Goal: Task Accomplishment & Management: Use online tool/utility

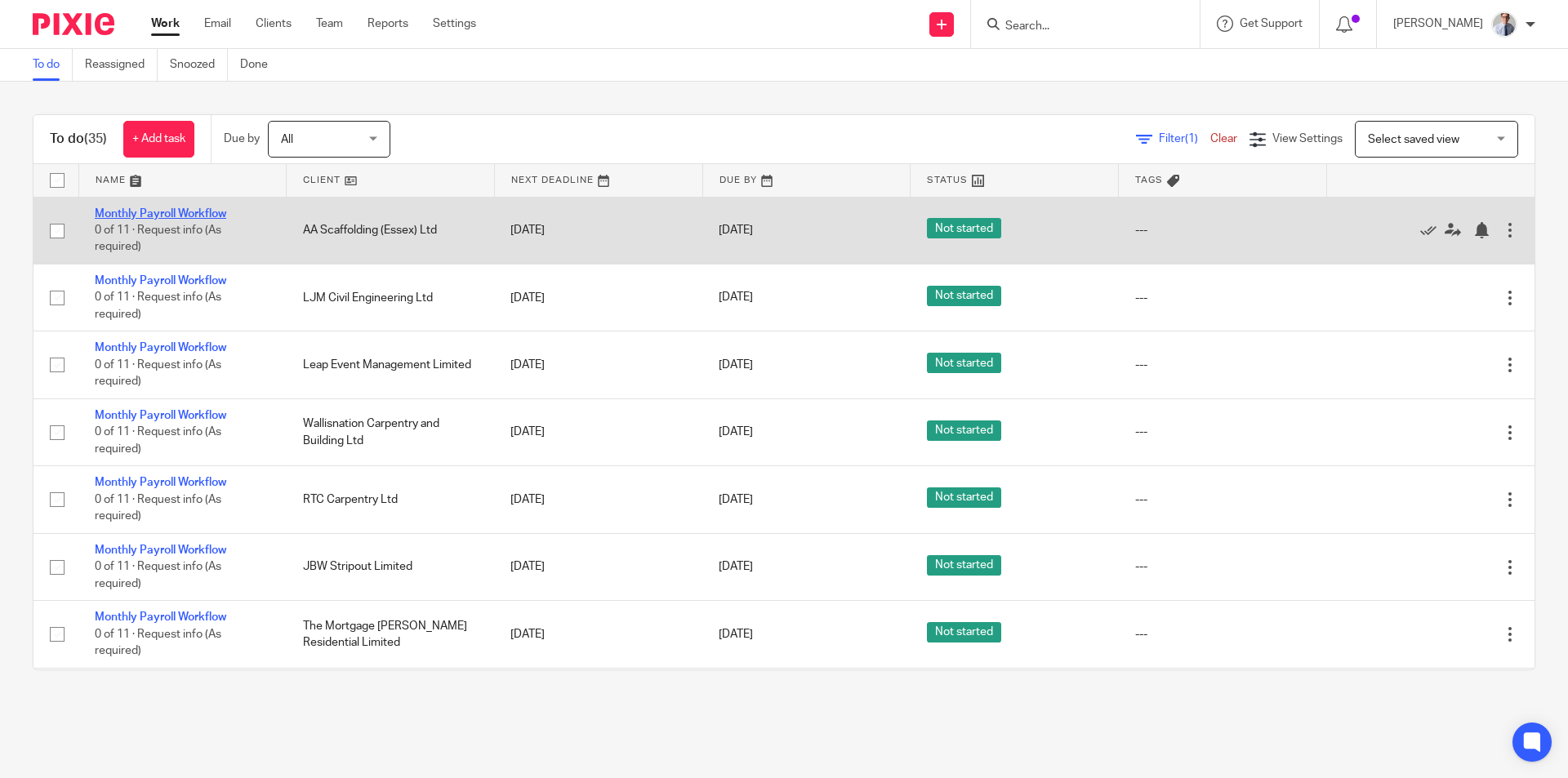
click at [118, 208] on link "Monthly Payroll Workflow" at bounding box center [160, 214] width 131 height 11
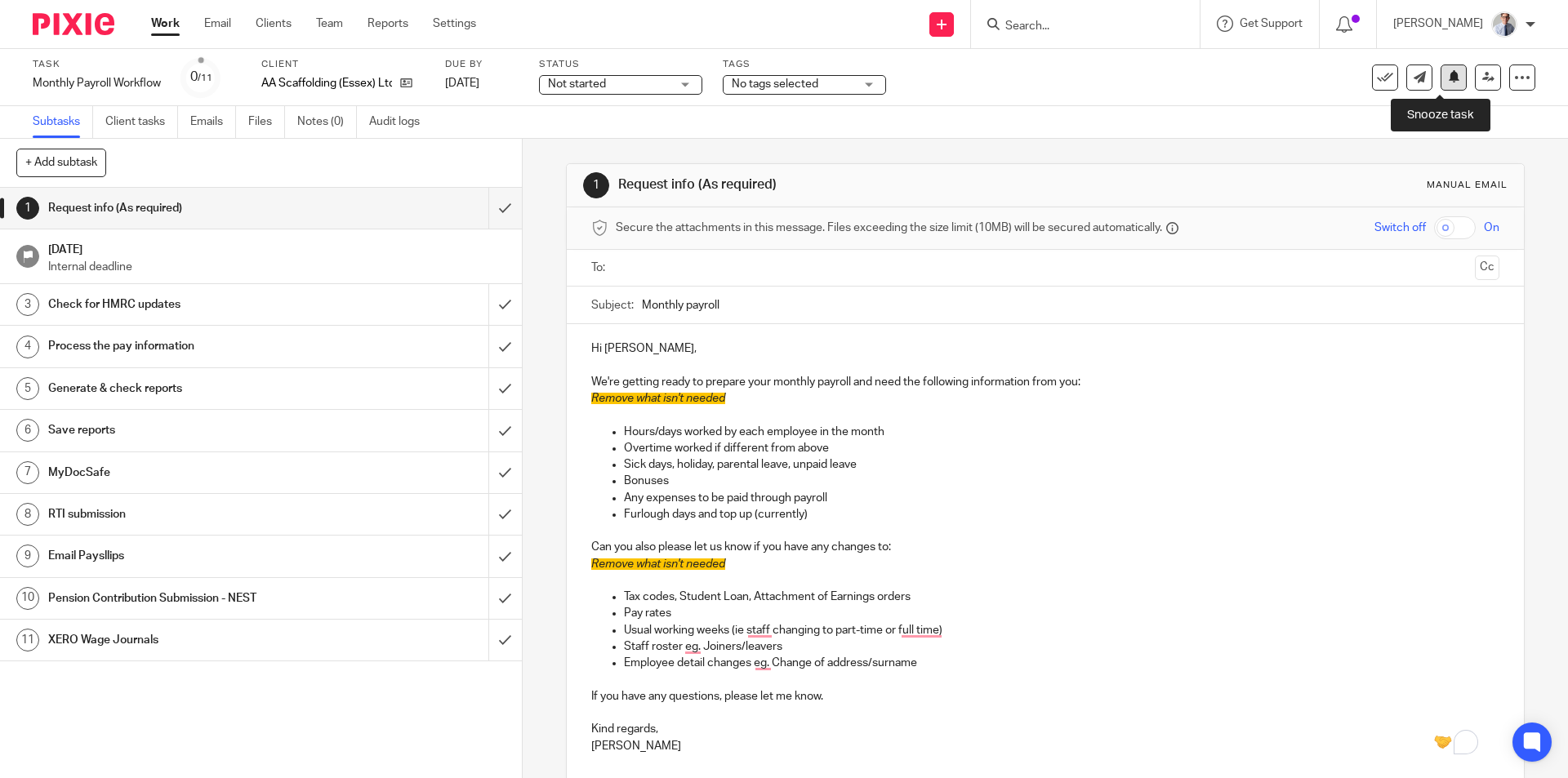
click at [1448, 78] on icon at bounding box center [1453, 75] width 12 height 12
click at [480, 206] on input "submit" at bounding box center [261, 208] width 522 height 41
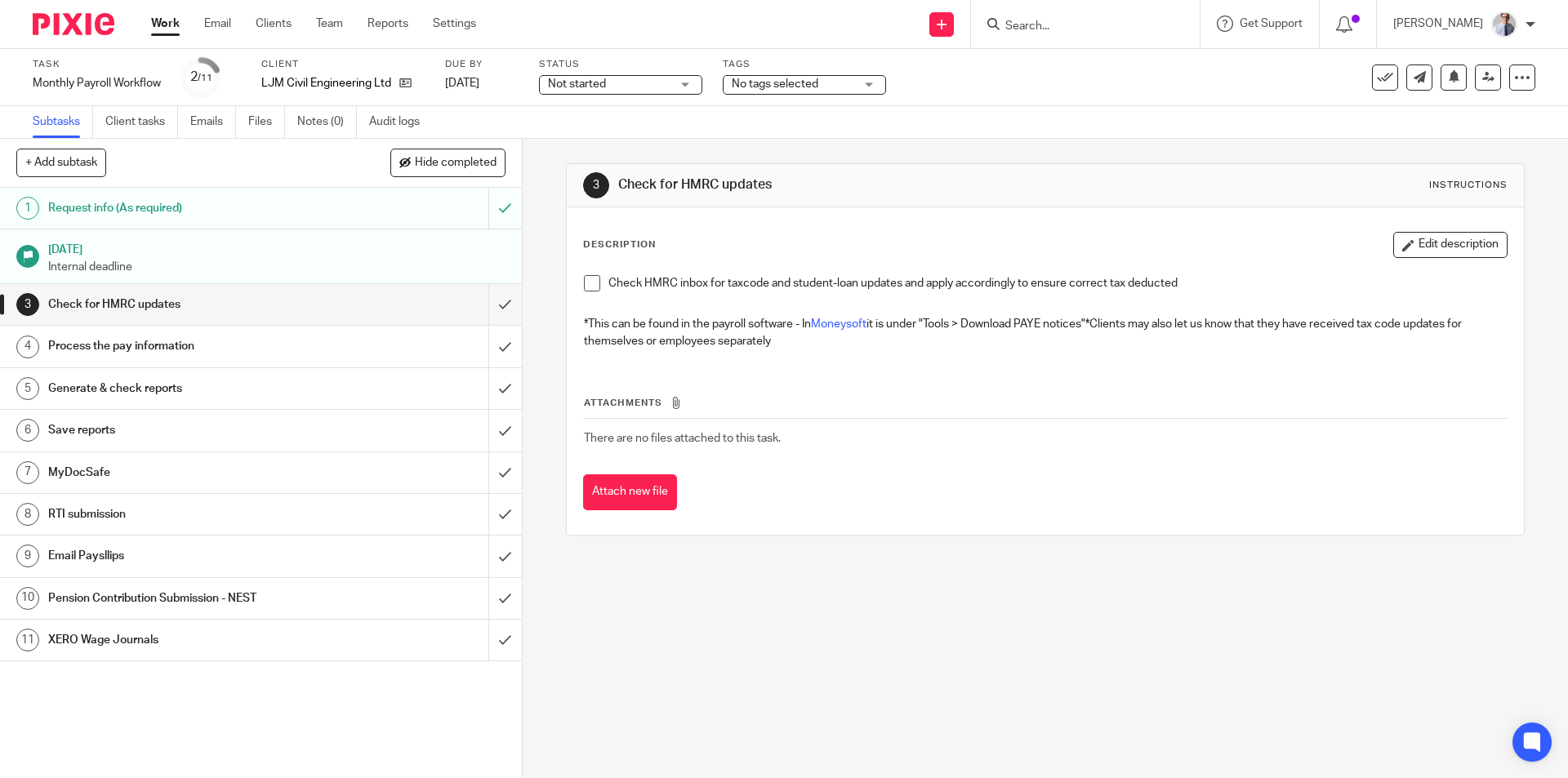
click at [584, 285] on span at bounding box center [592, 284] width 17 height 17
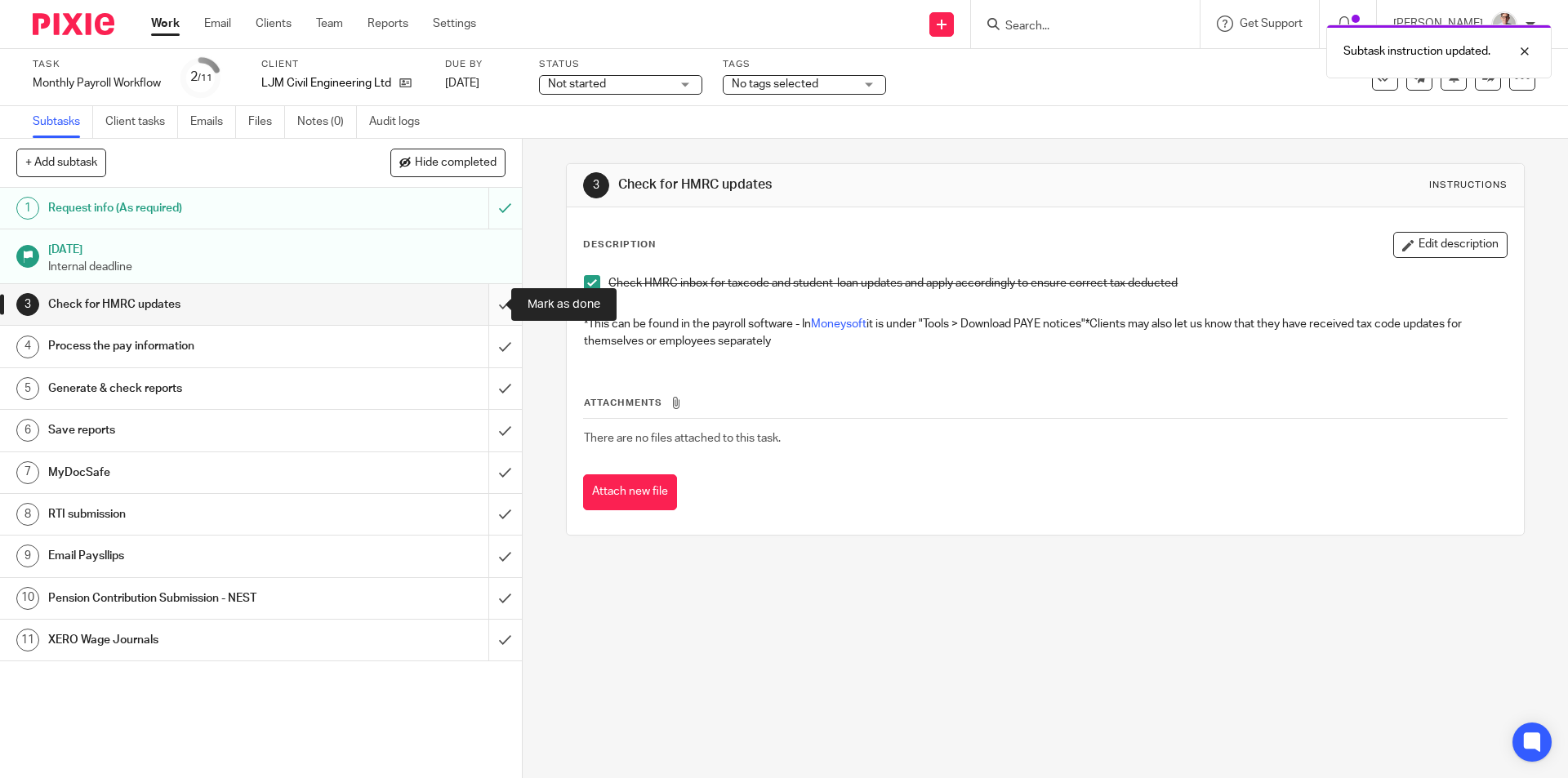
click at [474, 307] on input "submit" at bounding box center [261, 304] width 522 height 41
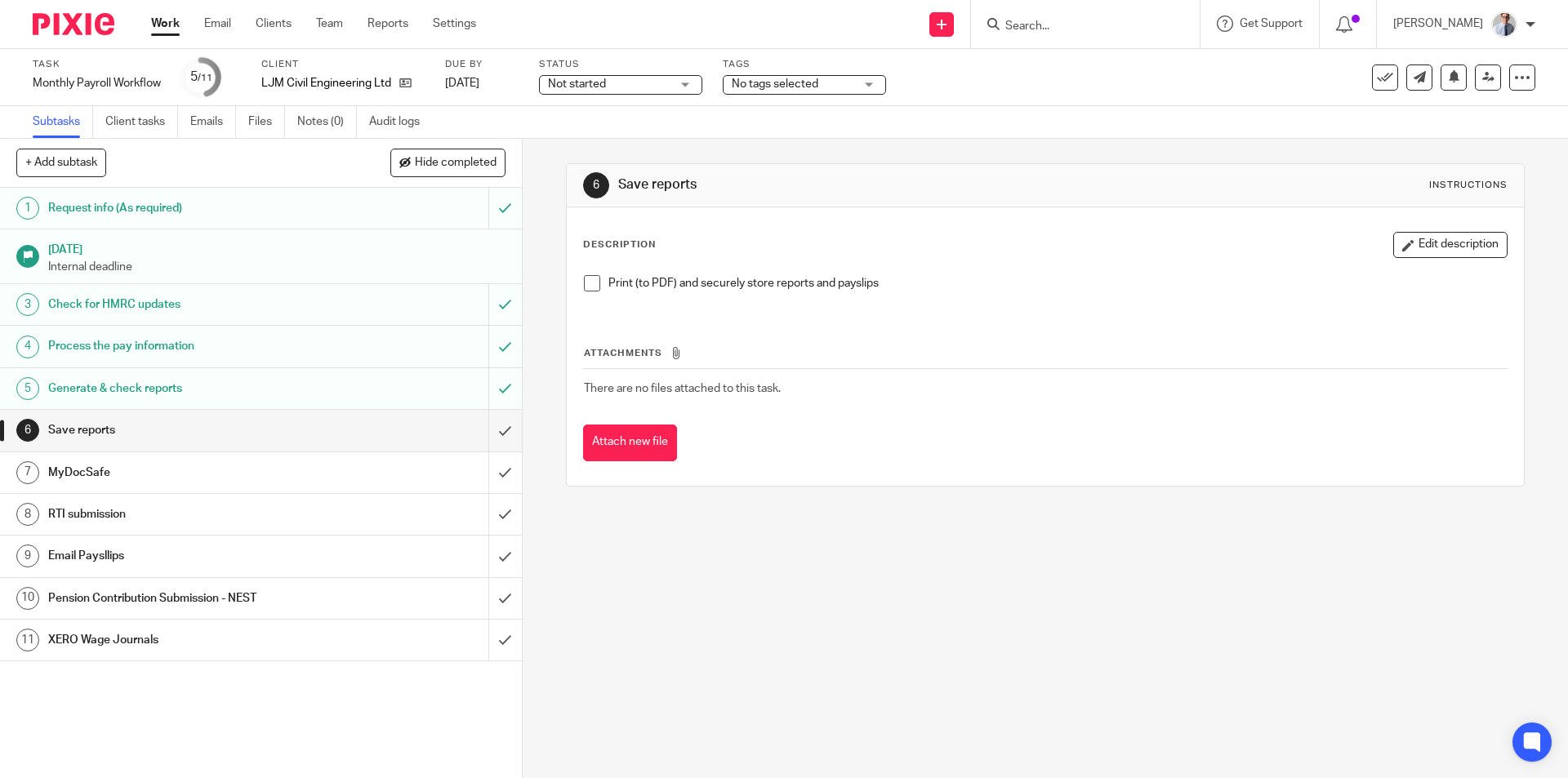
click at [588, 286] on span at bounding box center [592, 284] width 17 height 17
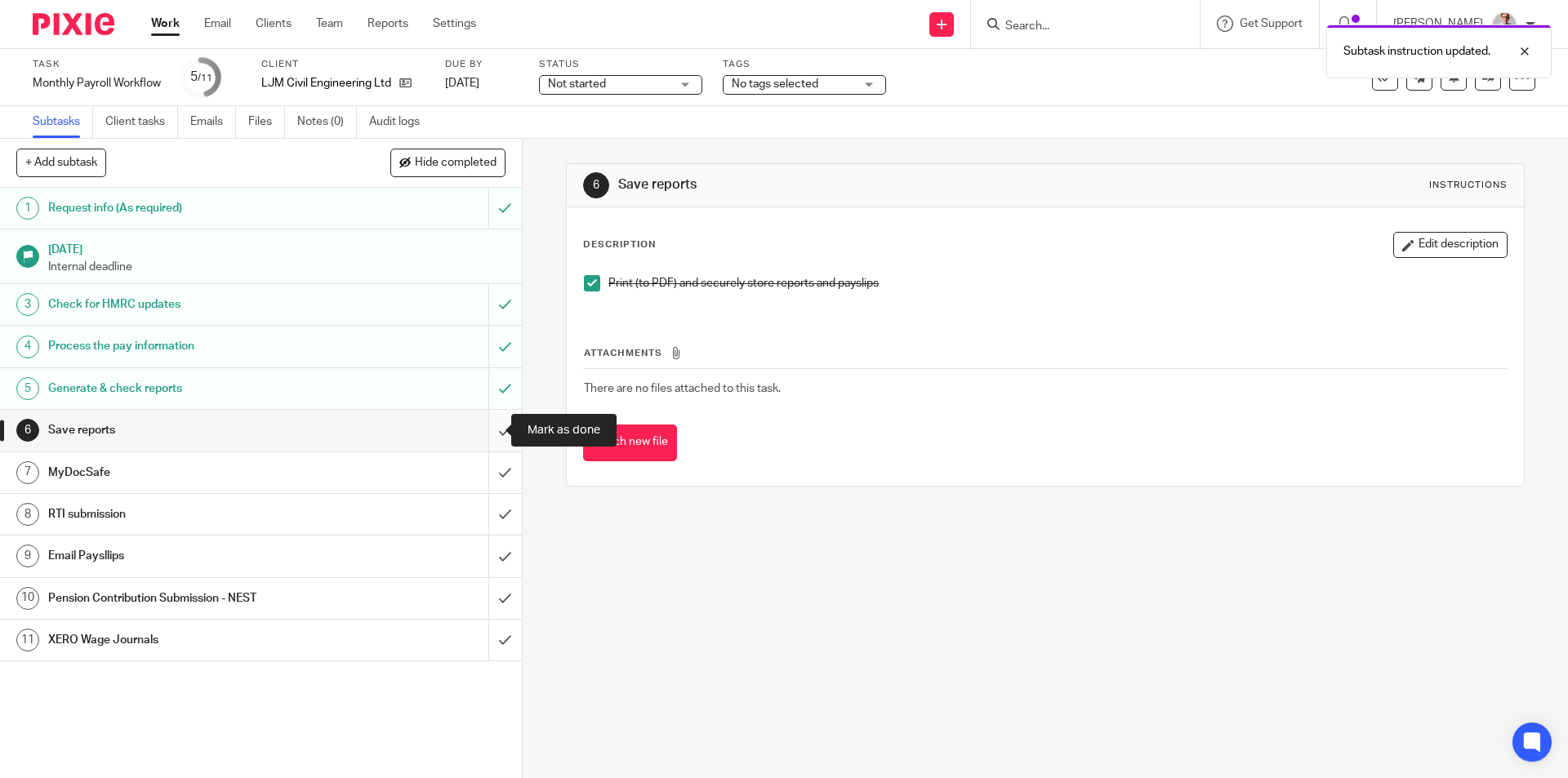
click at [480, 434] on input "submit" at bounding box center [261, 430] width 522 height 41
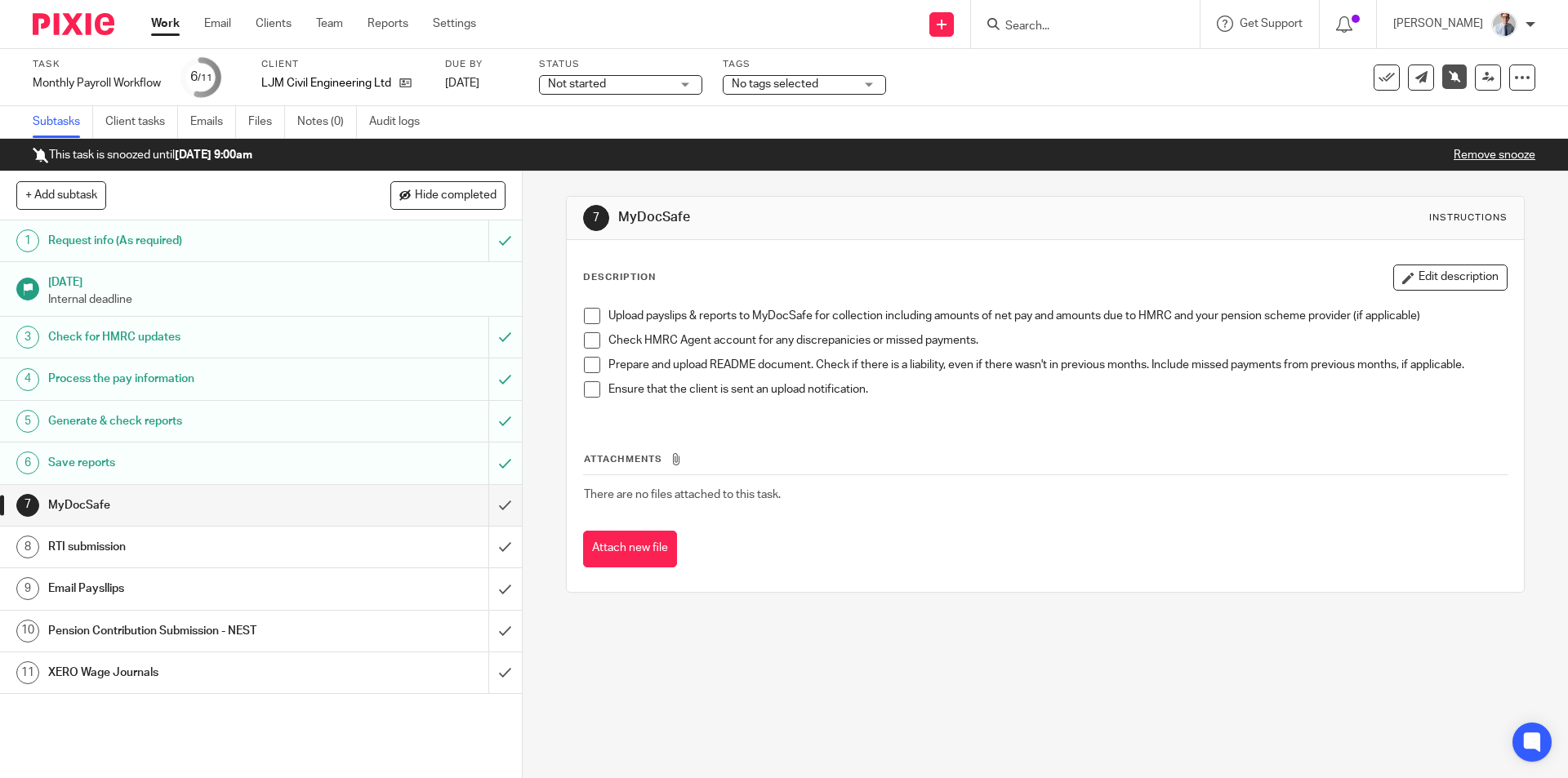
click at [169, 23] on link "Work" at bounding box center [165, 24] width 29 height 17
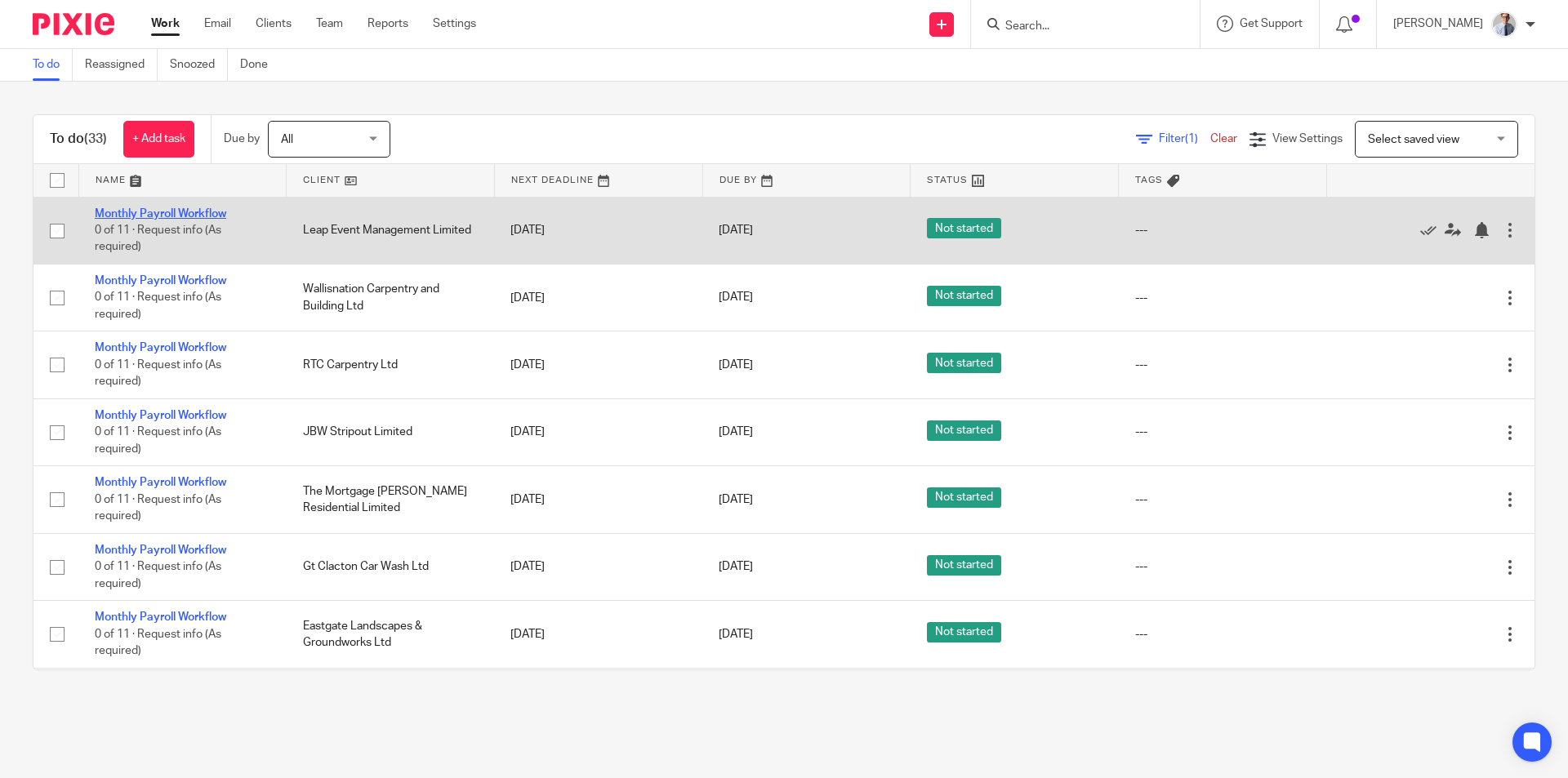
click at [118, 210] on link "Monthly Payroll Workflow" at bounding box center [160, 214] width 131 height 11
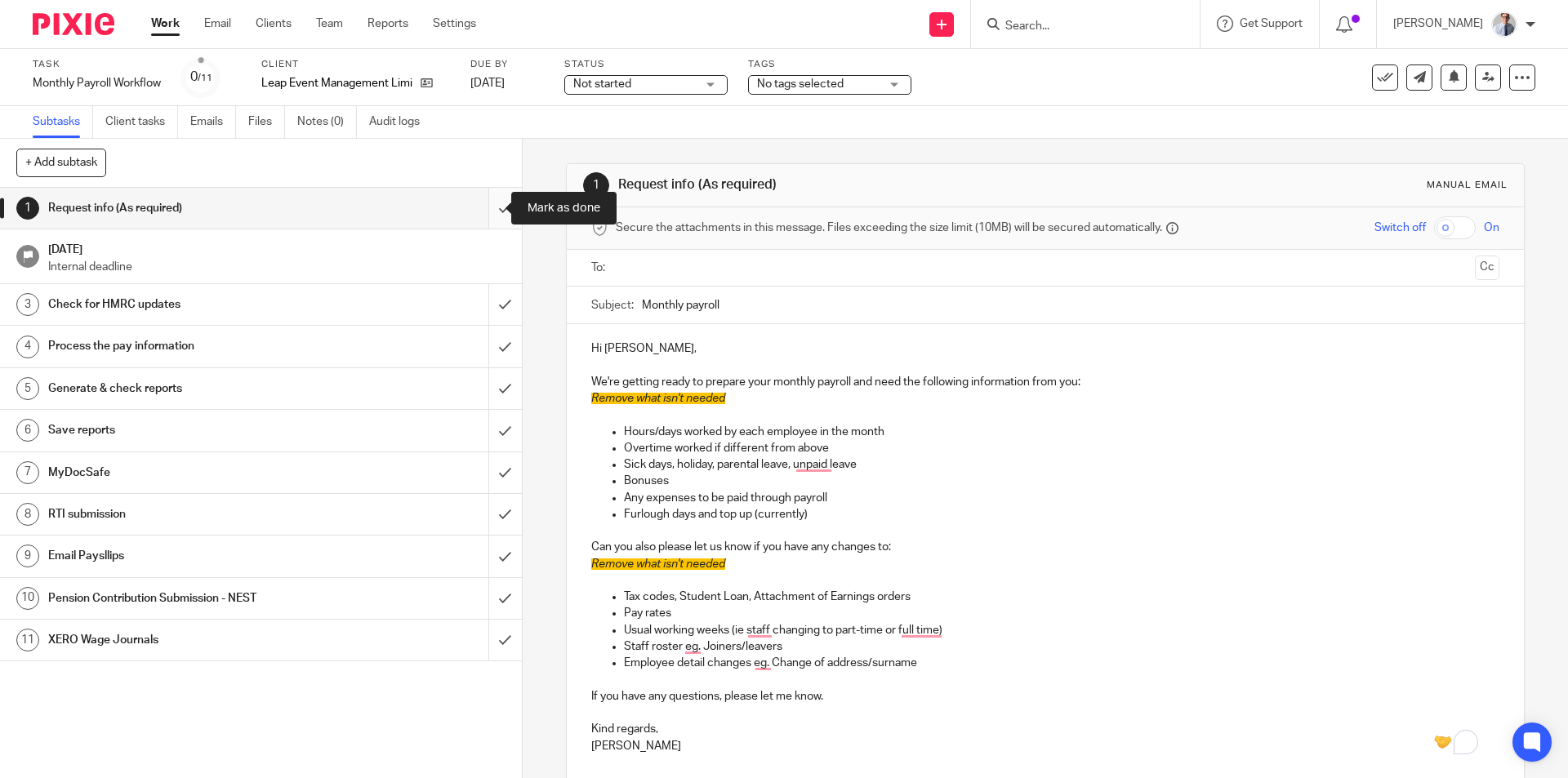
click at [477, 213] on input "submit" at bounding box center [261, 208] width 522 height 41
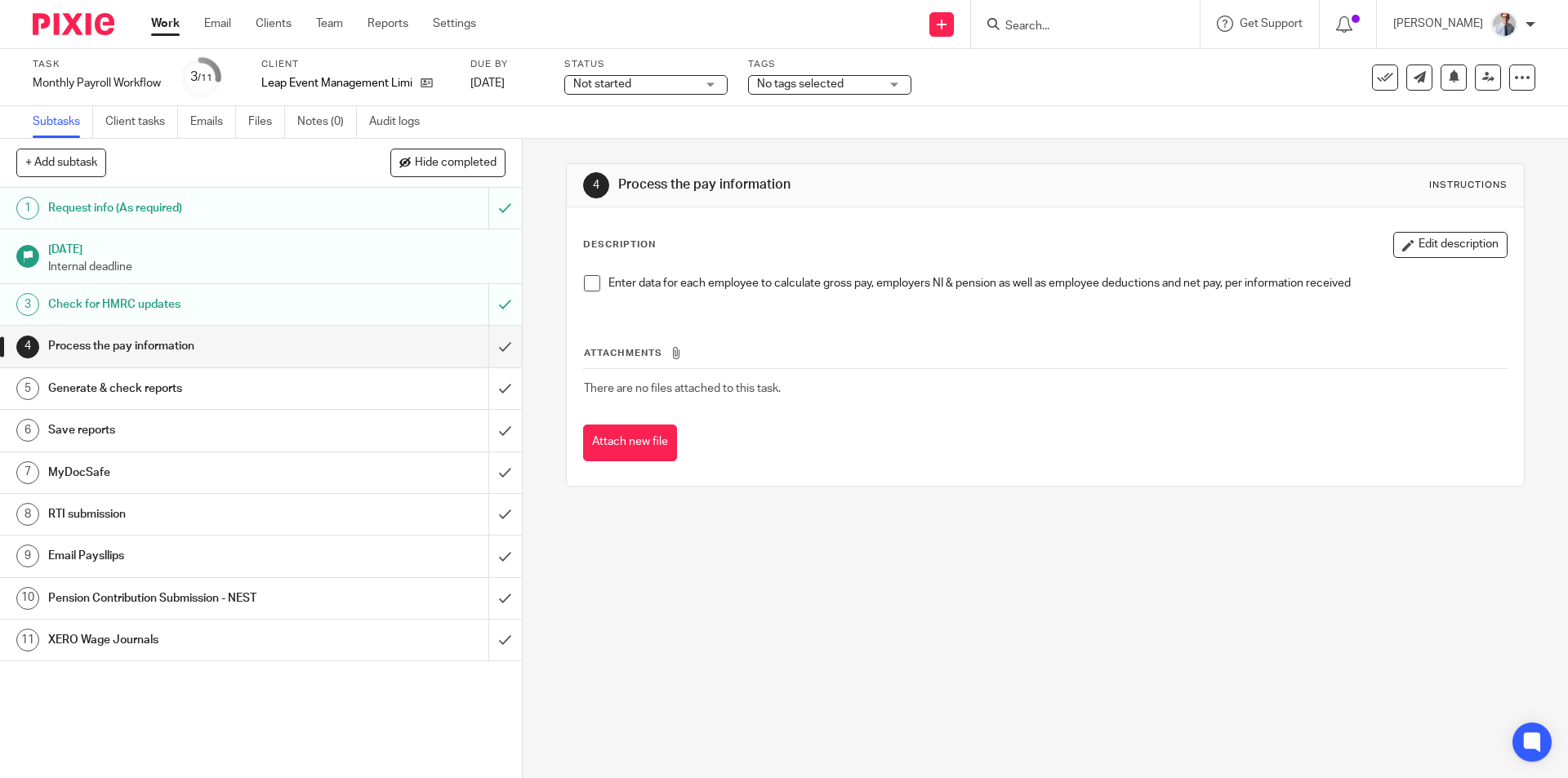
click at [588, 282] on span at bounding box center [592, 284] width 17 height 17
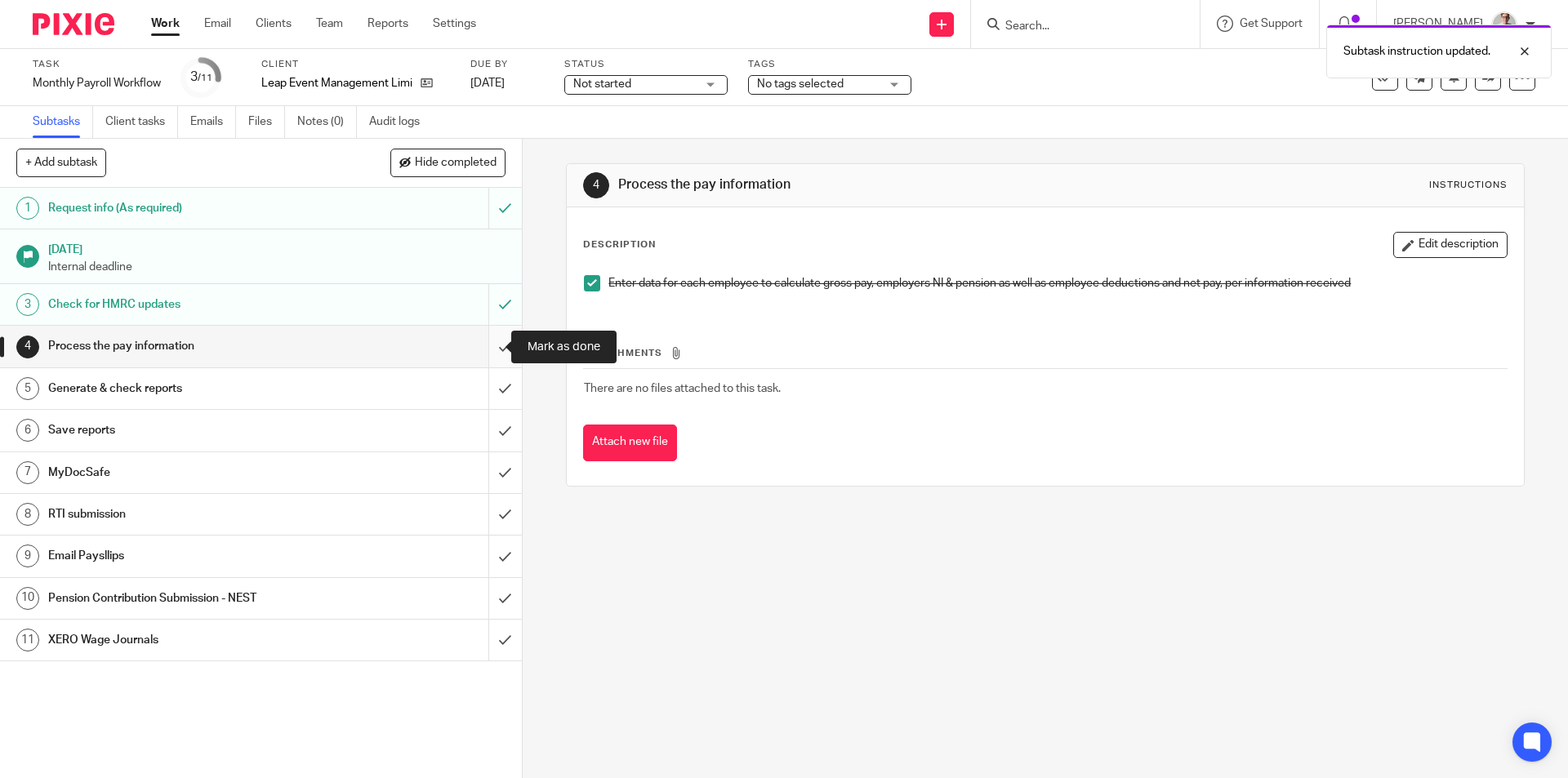
click at [479, 348] on input "submit" at bounding box center [261, 346] width 522 height 41
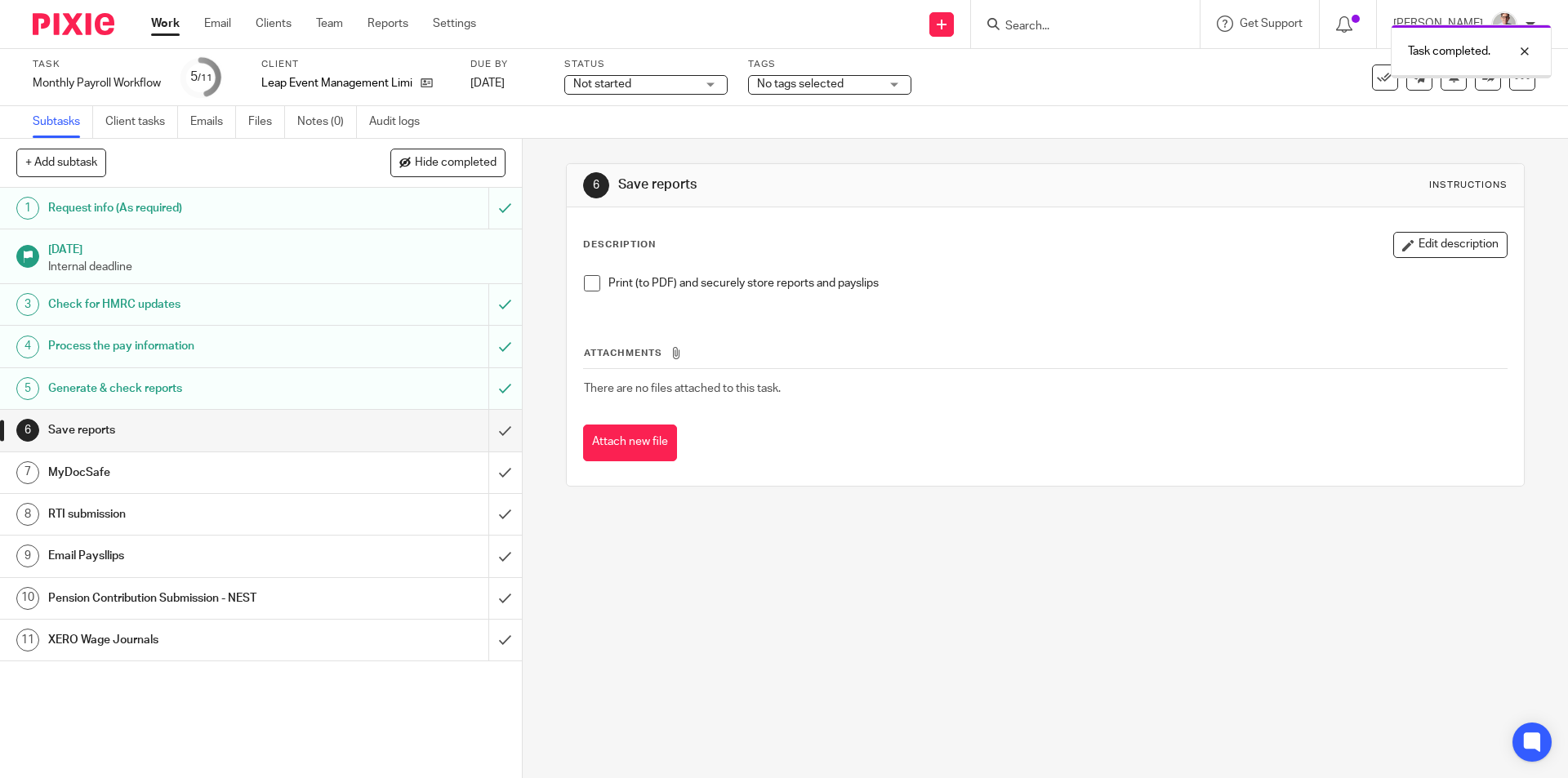
click at [592, 283] on span at bounding box center [592, 284] width 17 height 17
click at [497, 423] on input "submit" at bounding box center [261, 430] width 522 height 41
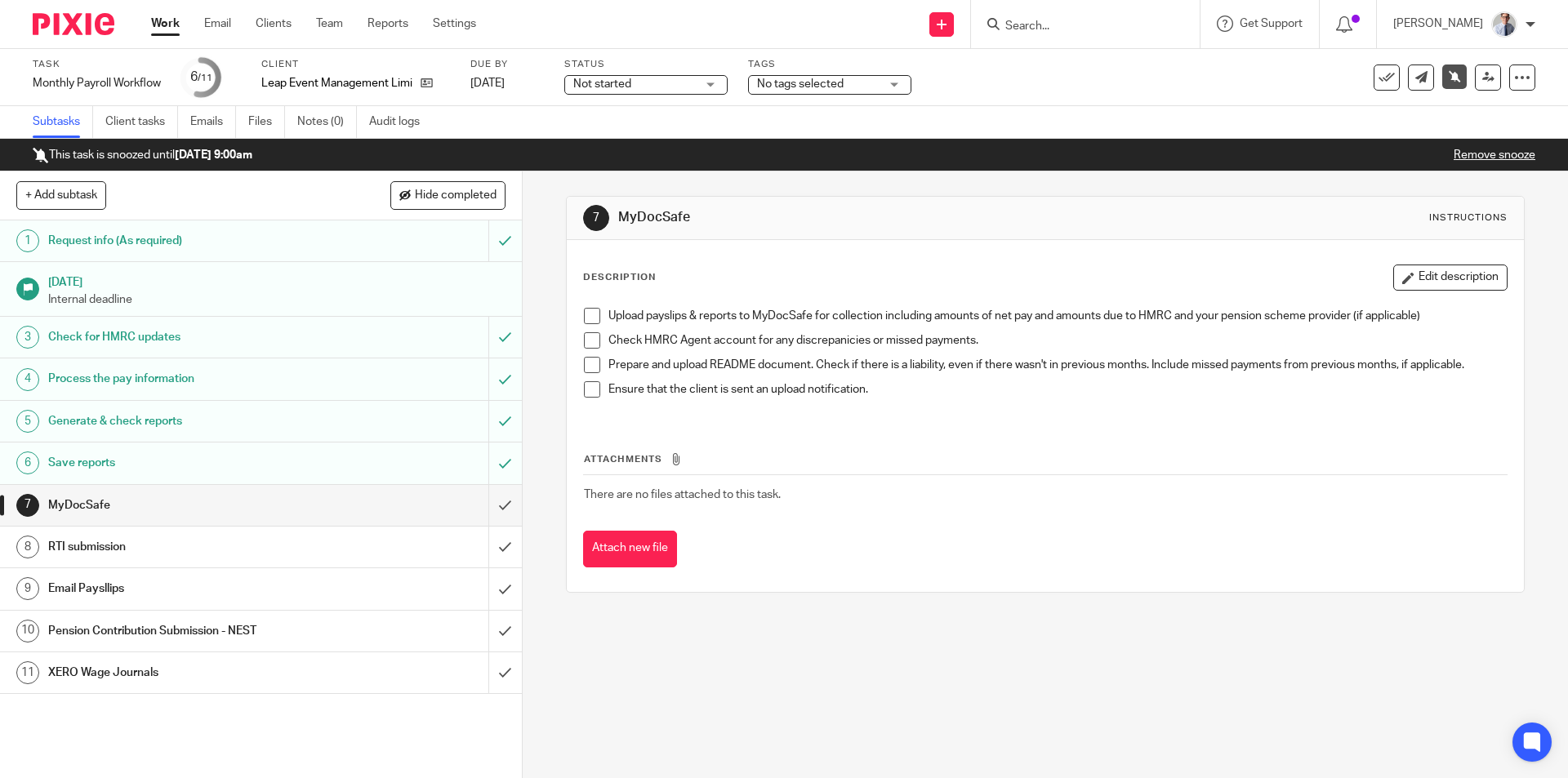
click at [161, 26] on link "Work" at bounding box center [165, 24] width 29 height 17
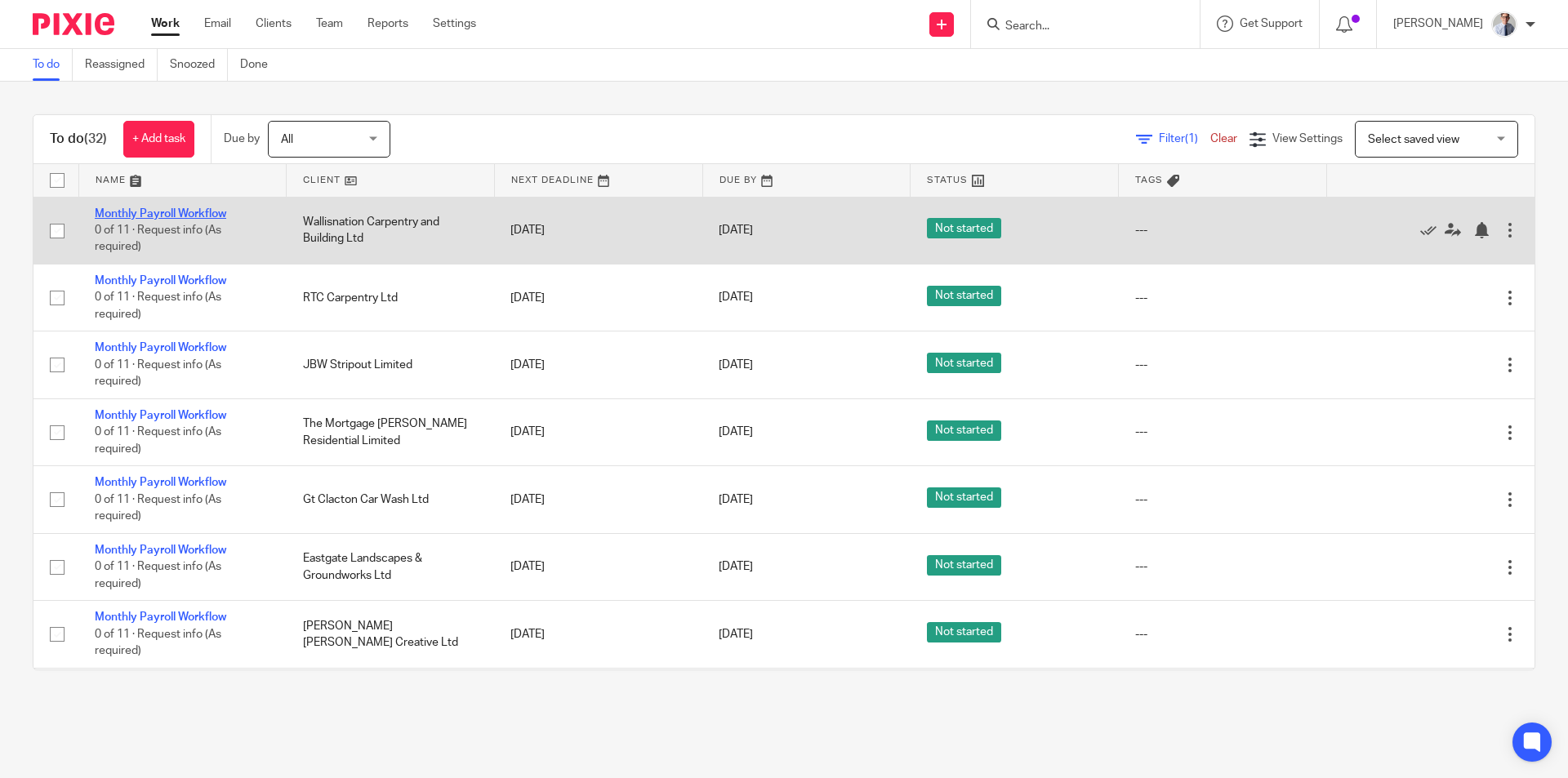
click at [164, 214] on link "Monthly Payroll Workflow" at bounding box center [160, 214] width 131 height 11
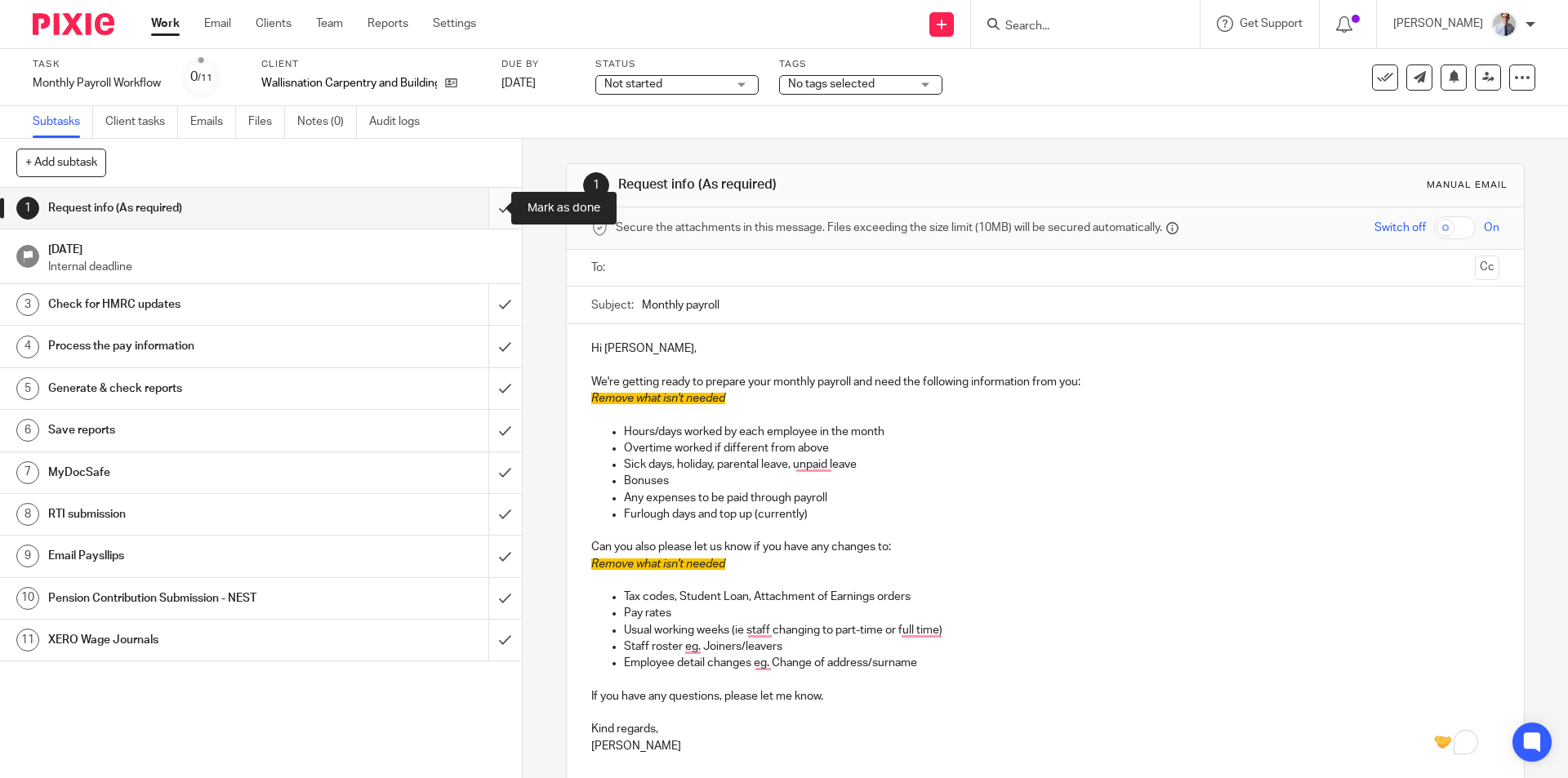
click at [484, 203] on input "submit" at bounding box center [261, 208] width 522 height 41
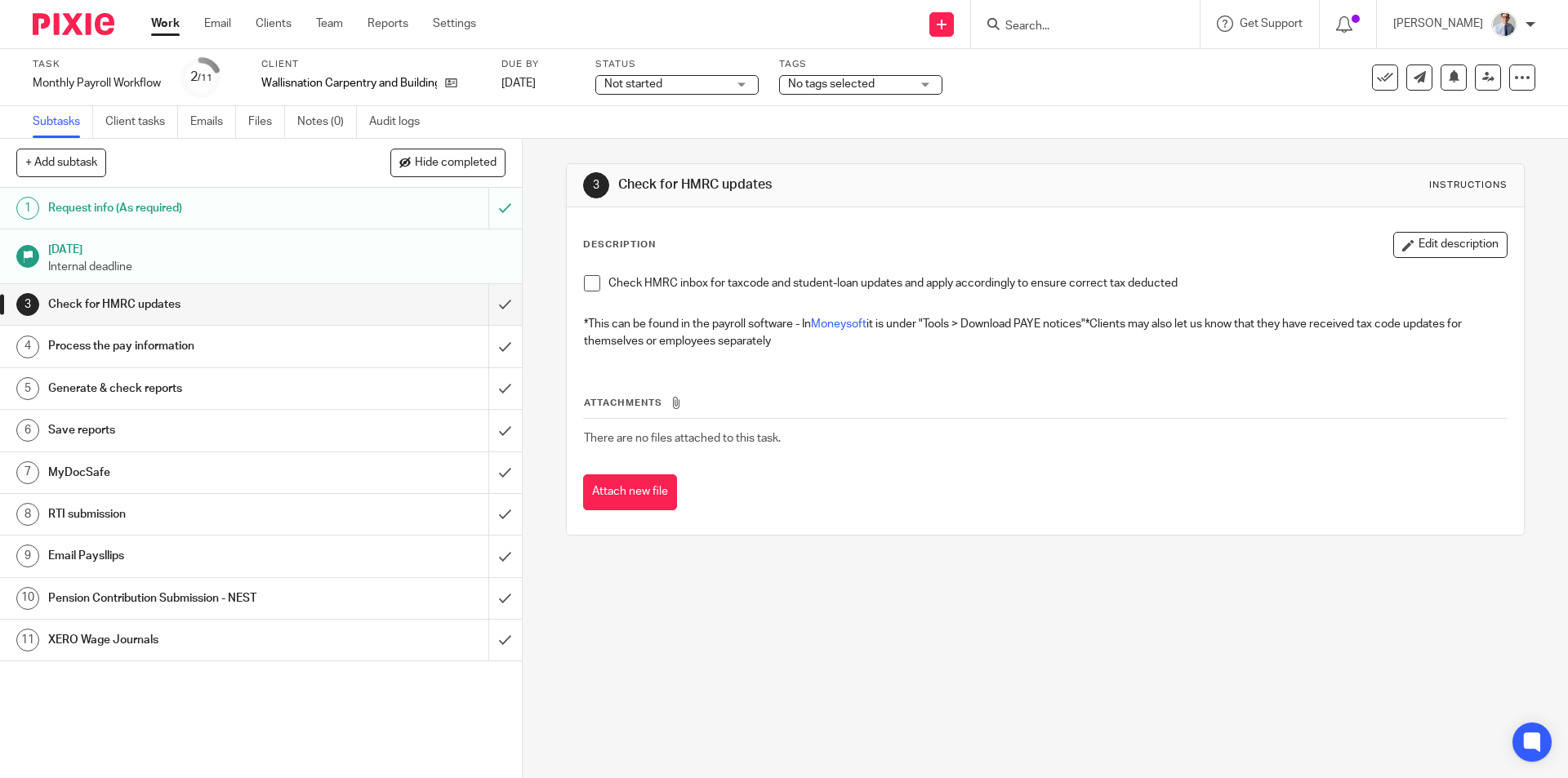
click at [590, 287] on span at bounding box center [592, 284] width 17 height 17
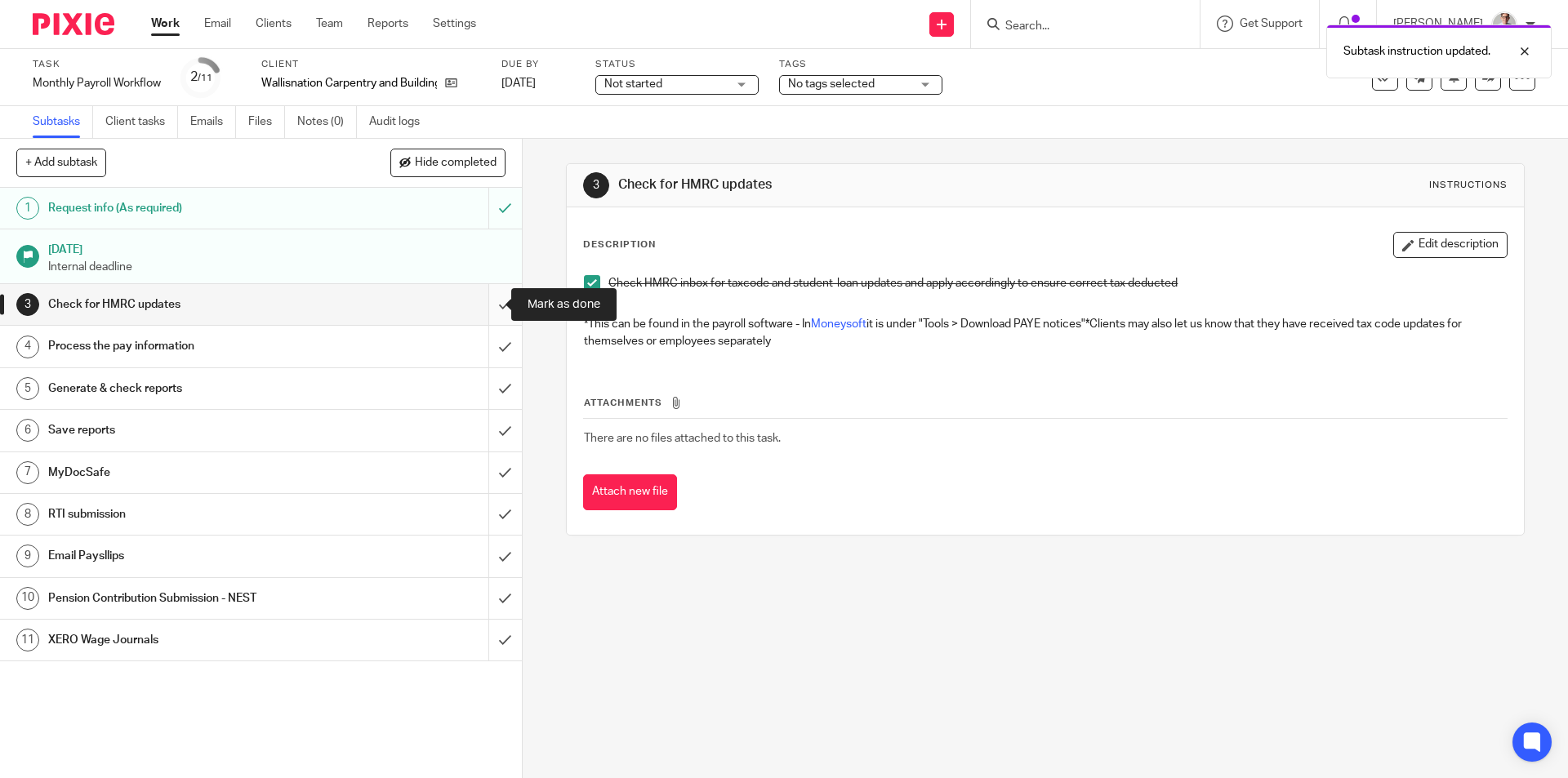
click at [489, 309] on input "submit" at bounding box center [261, 304] width 522 height 41
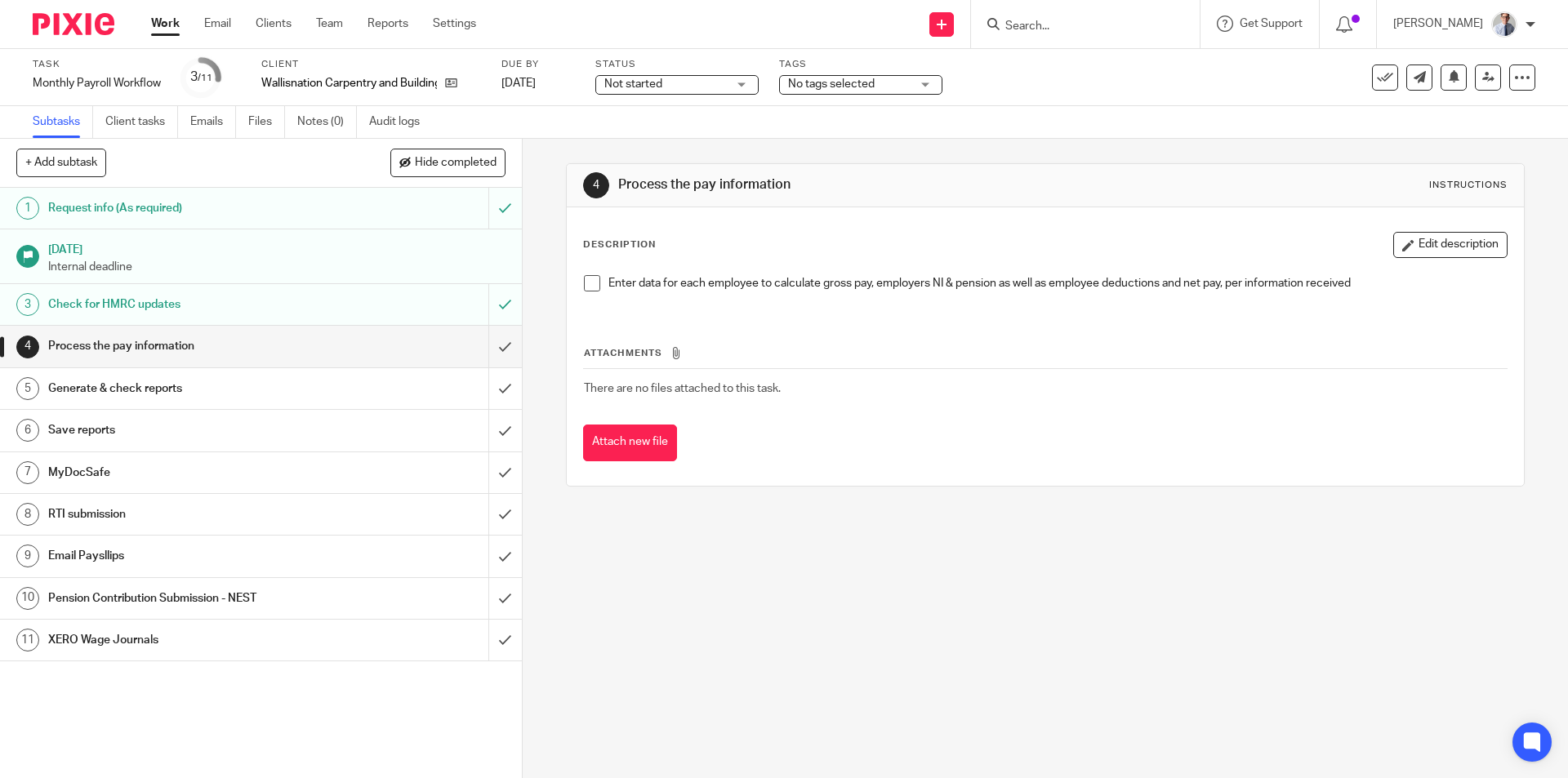
click at [584, 279] on span at bounding box center [592, 284] width 17 height 17
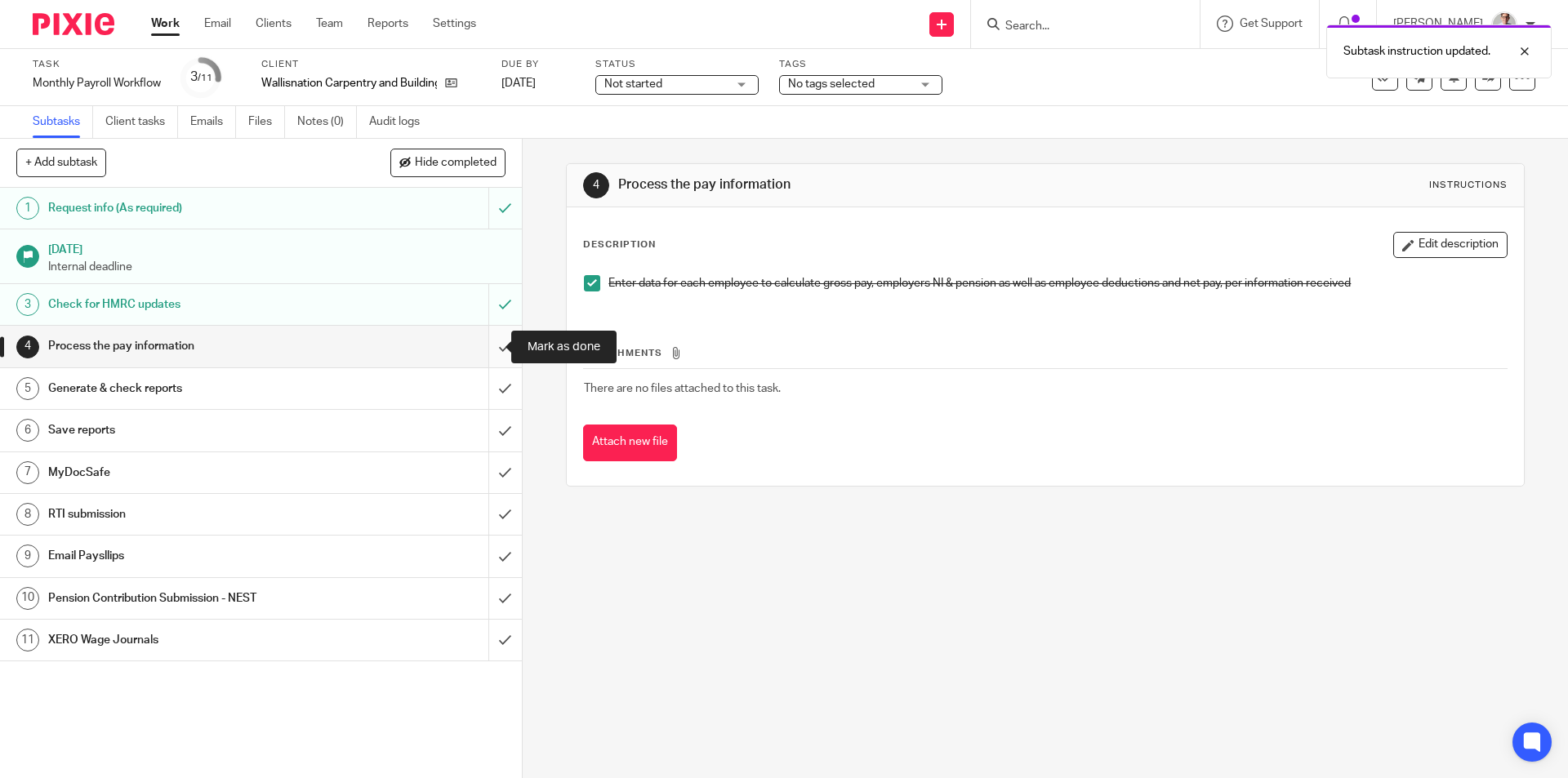
click at [483, 346] on input "submit" at bounding box center [261, 346] width 522 height 41
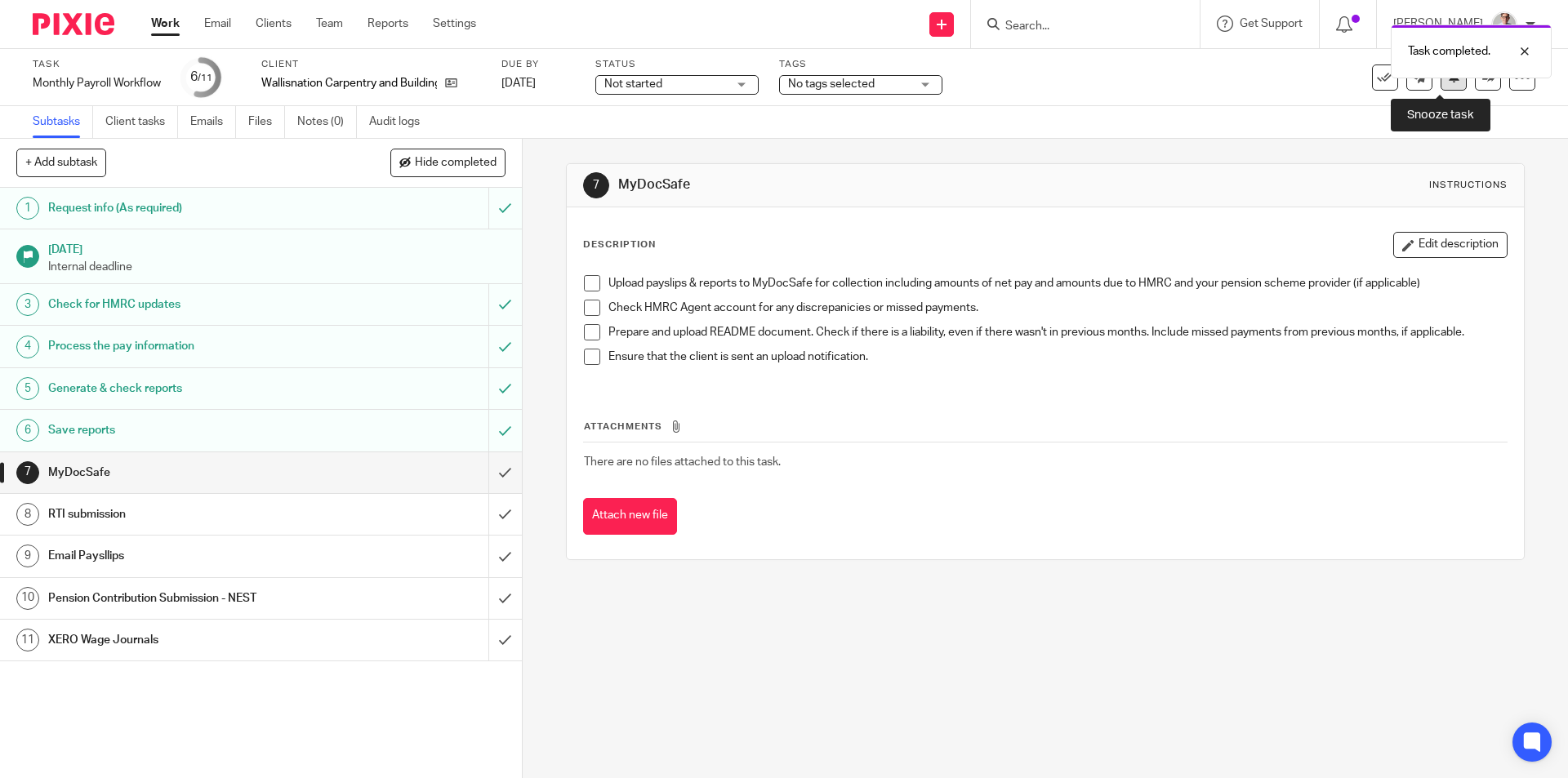
click at [1448, 81] on icon at bounding box center [1453, 75] width 12 height 12
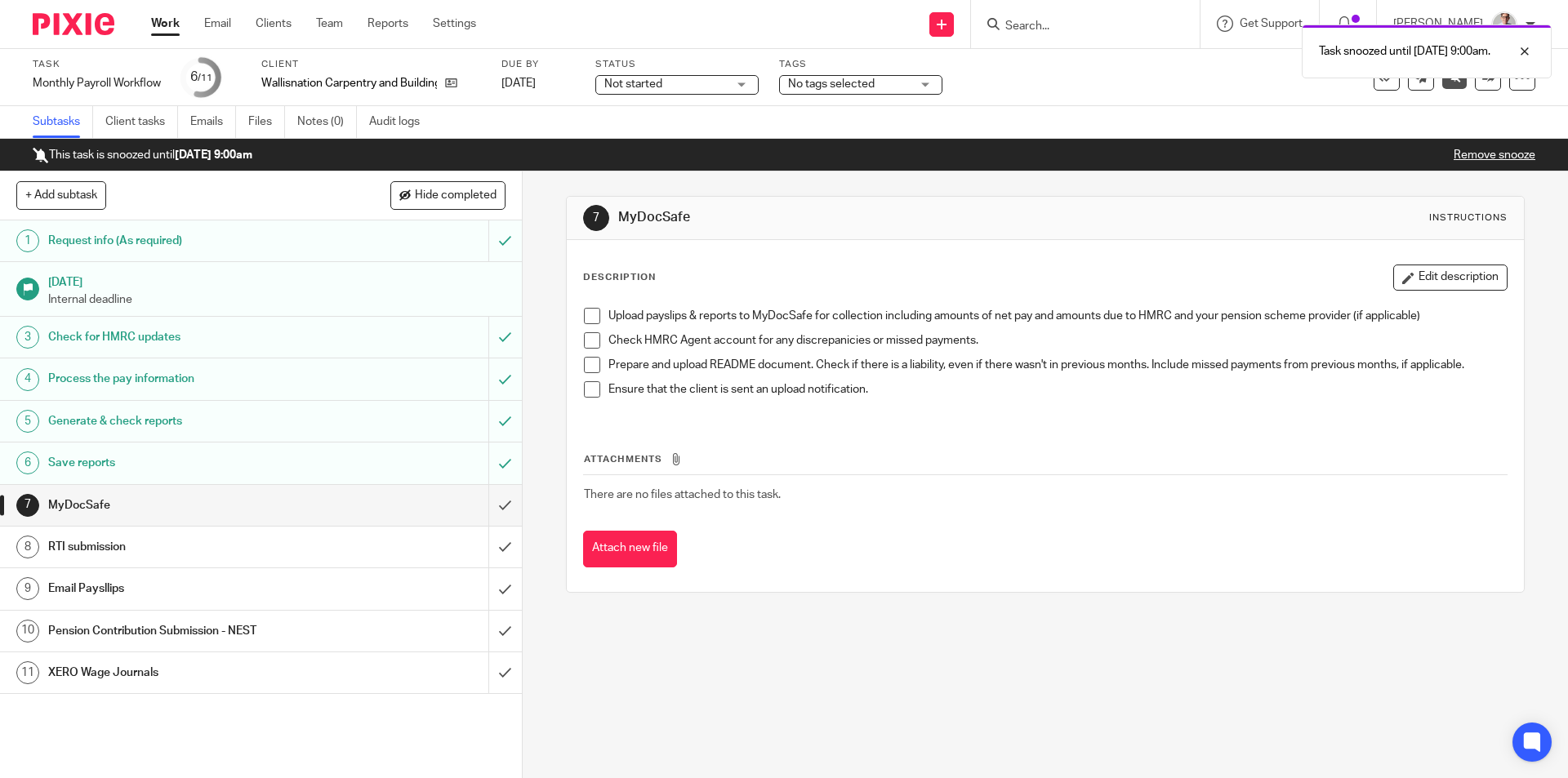
click at [180, 19] on link "Work" at bounding box center [165, 24] width 29 height 17
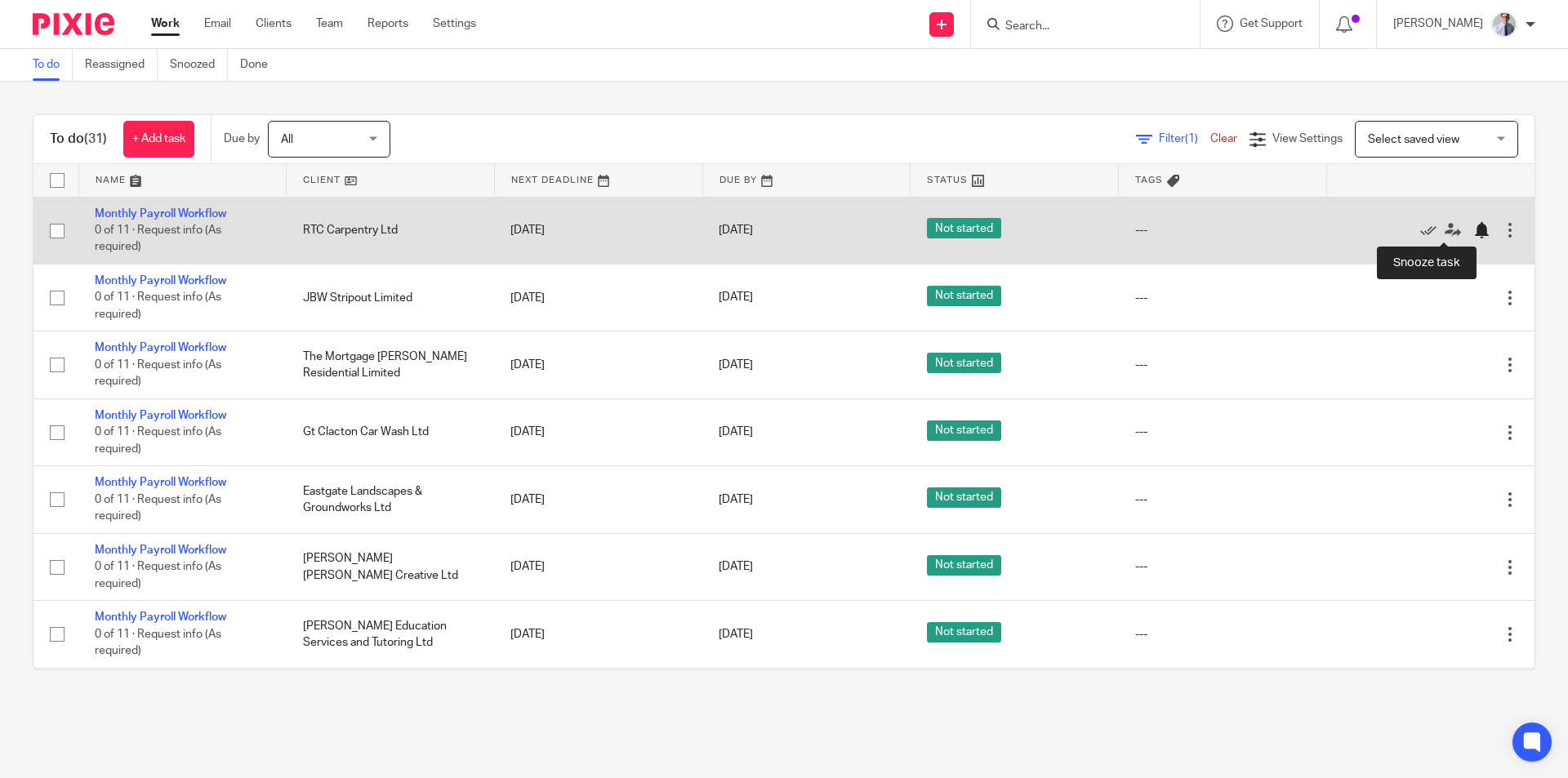
click at [1473, 236] on div at bounding box center [1481, 231] width 17 height 17
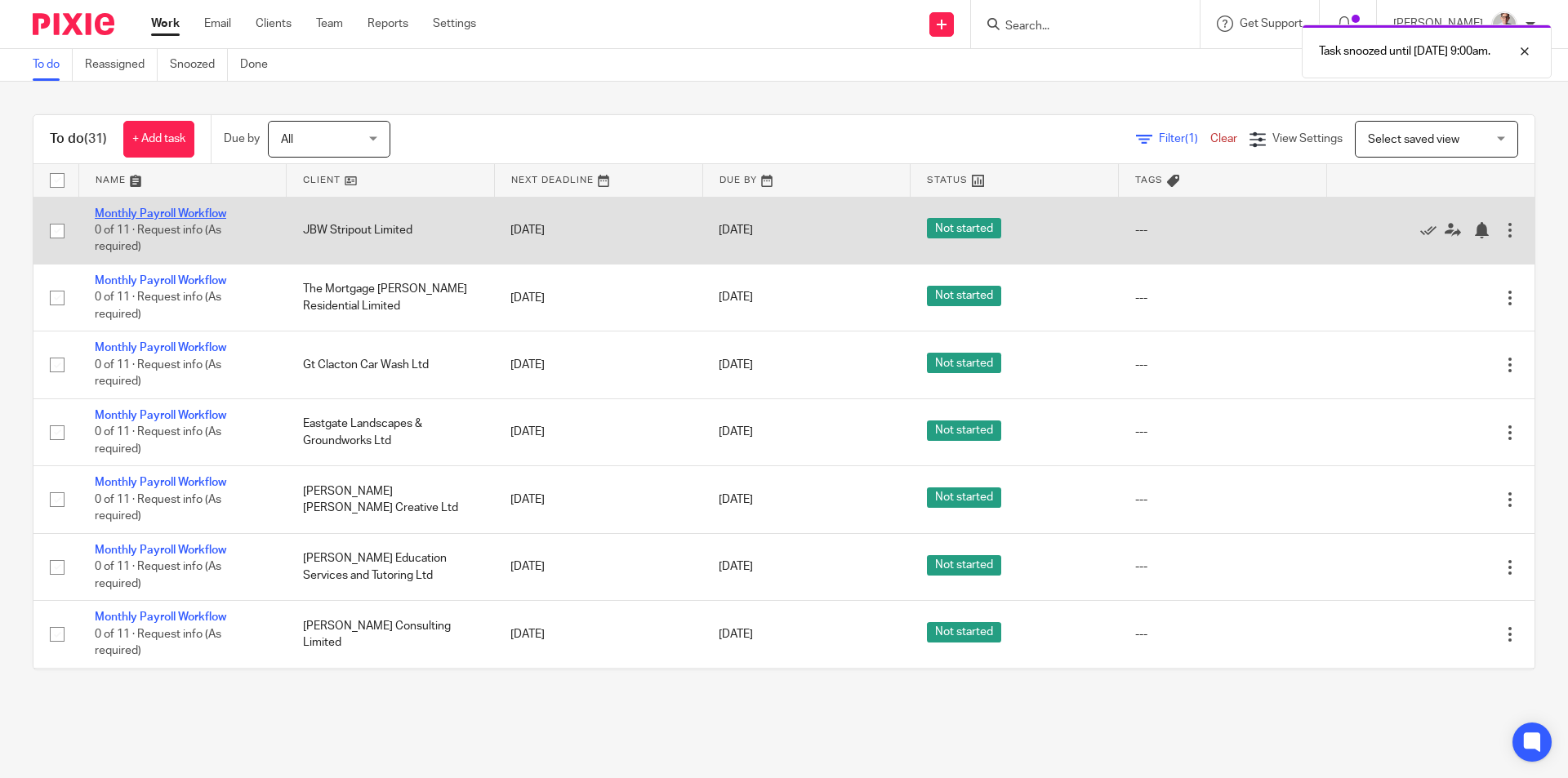
click at [150, 209] on link "Monthly Payroll Workflow" at bounding box center [160, 214] width 131 height 11
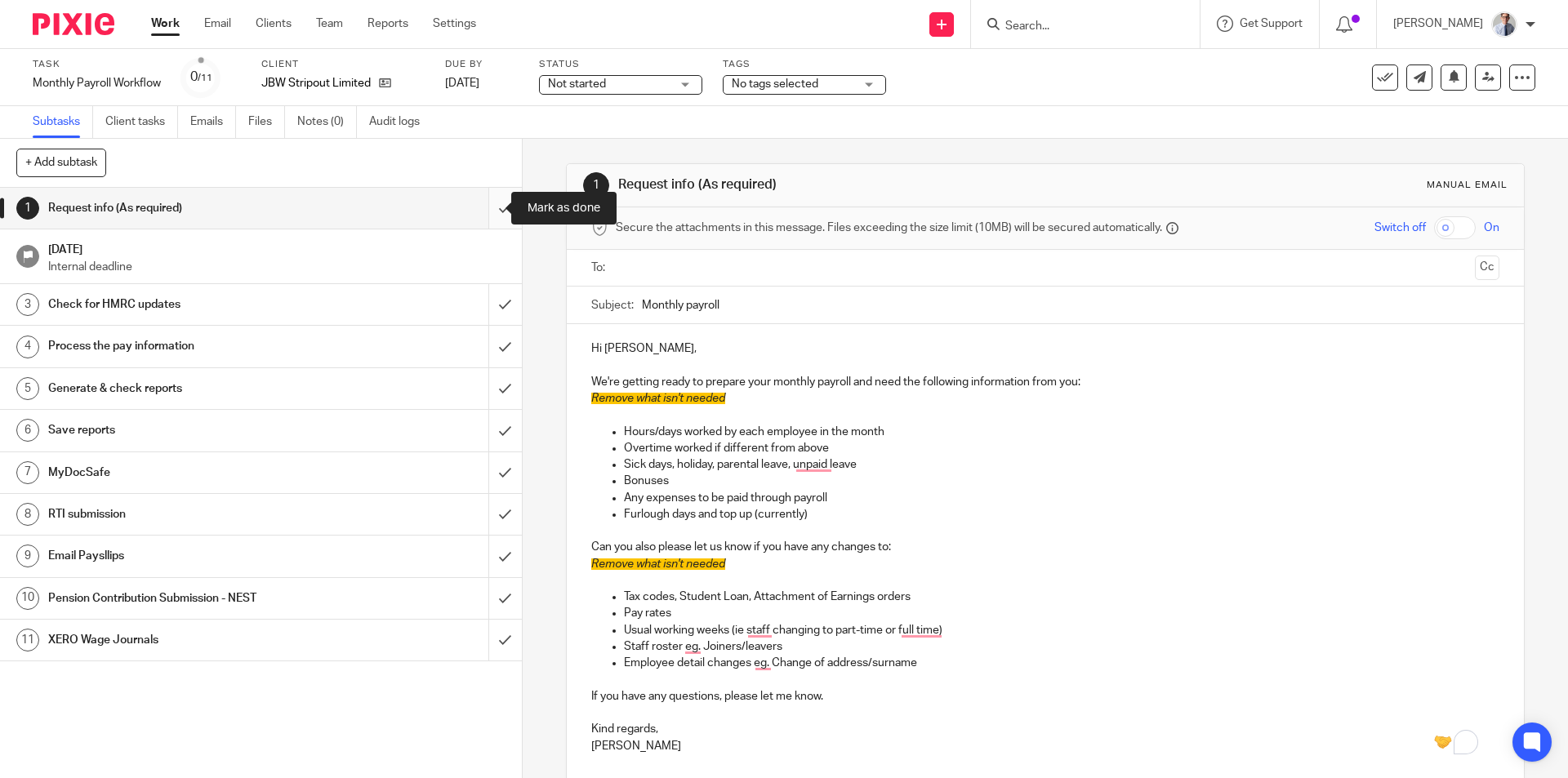
click at [491, 207] on input "submit" at bounding box center [261, 208] width 522 height 41
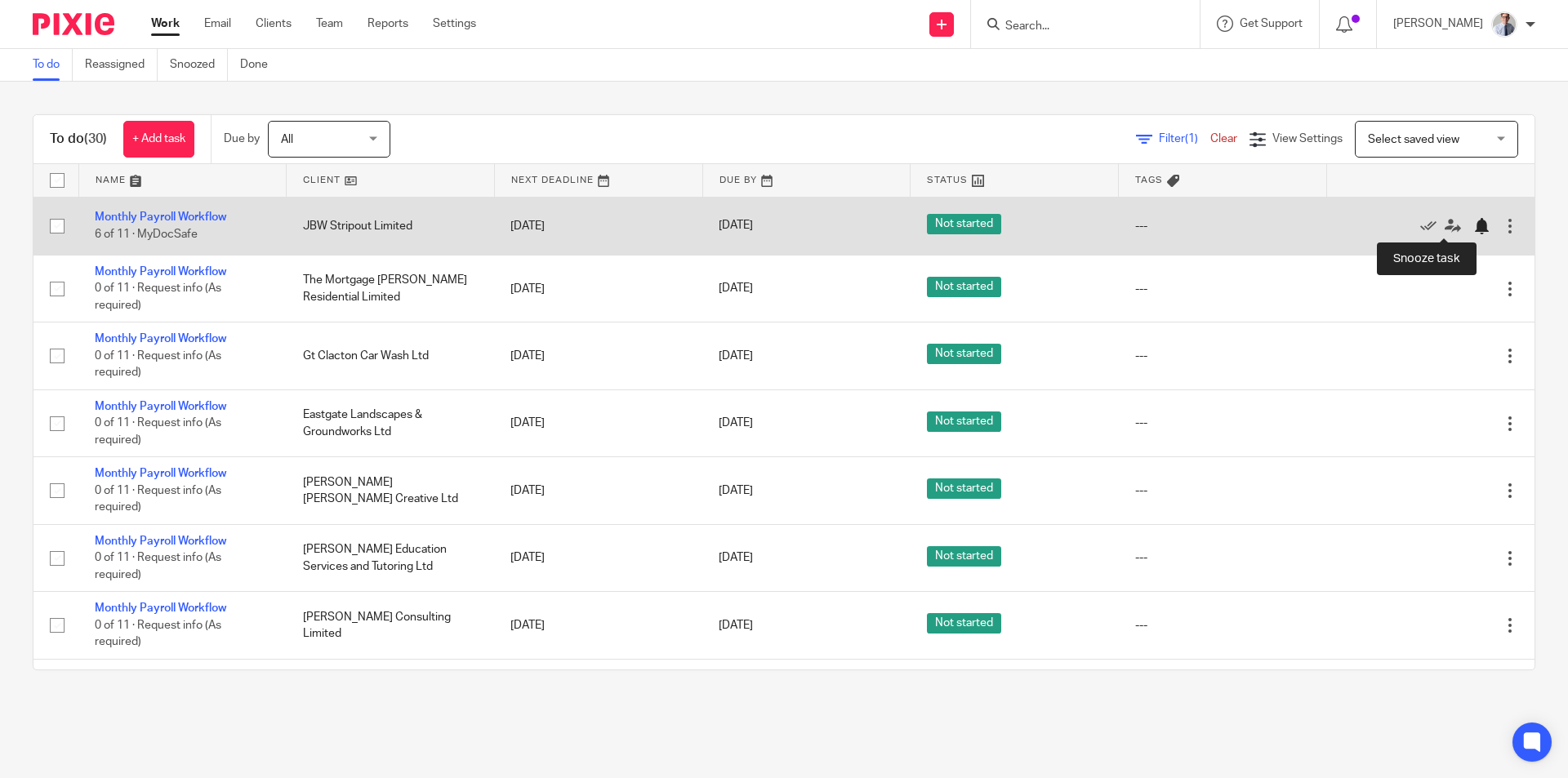
click at [1473, 225] on div at bounding box center [1481, 226] width 17 height 17
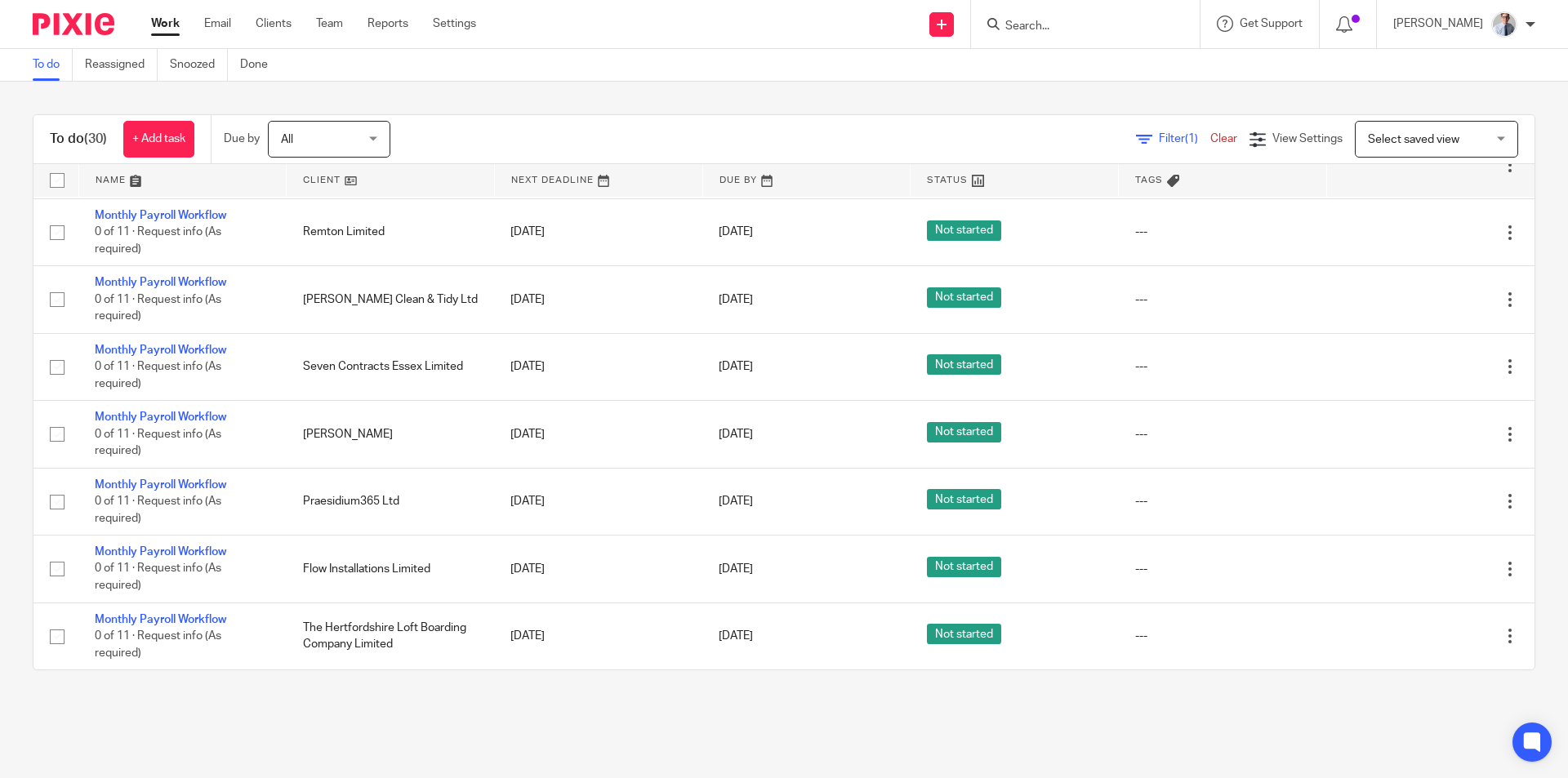
scroll to position [826, 0]
